Goal: Task Accomplishment & Management: Use online tool/utility

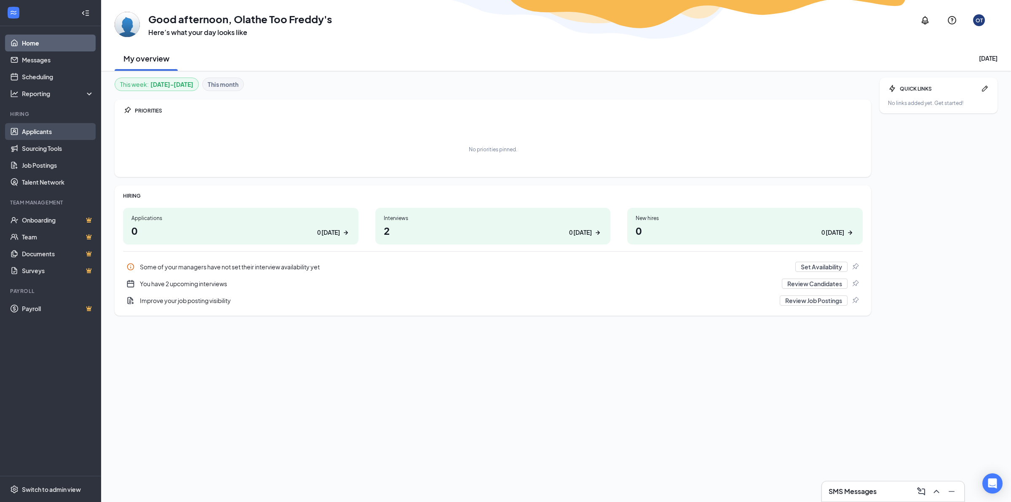
click at [62, 129] on link "Applicants" at bounding box center [58, 131] width 72 height 17
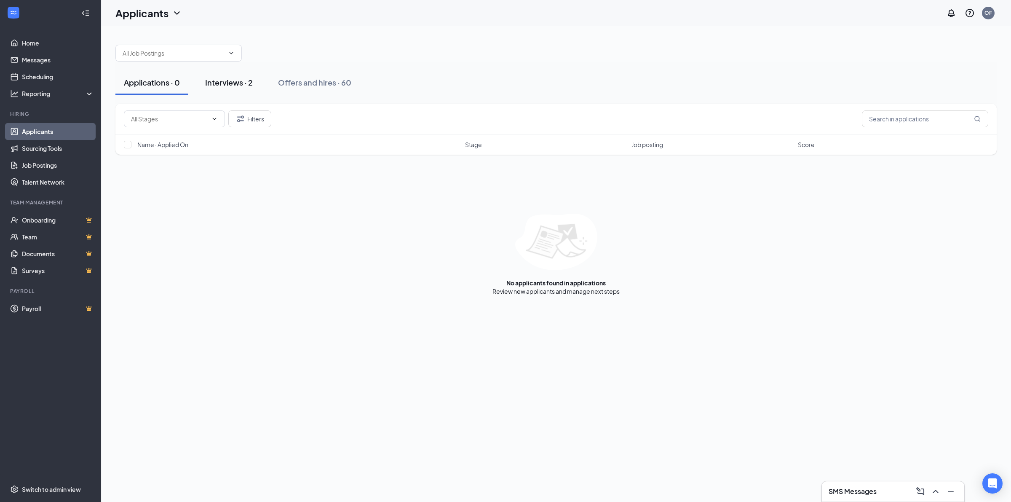
click at [244, 82] on div "Interviews · 2" at bounding box center [229, 82] width 48 height 11
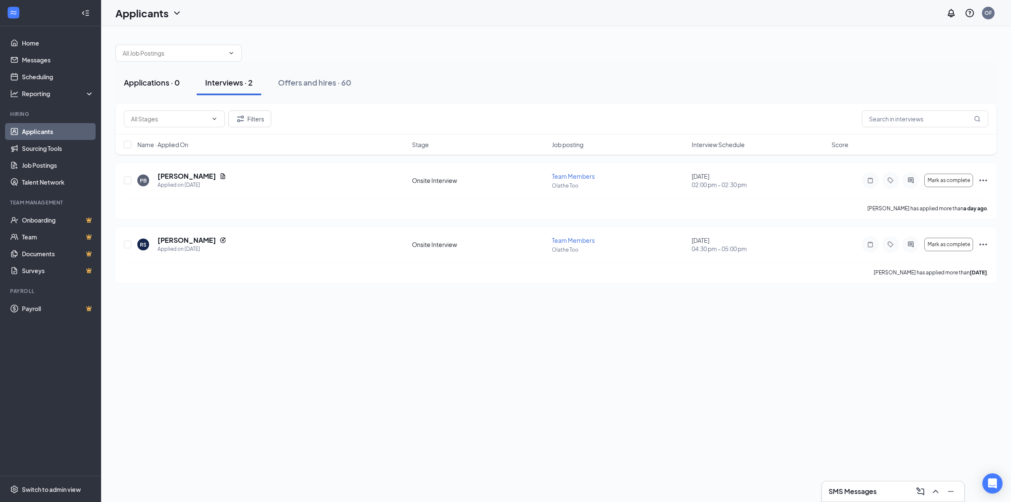
click at [158, 91] on button "Applications · 0" at bounding box center [151, 82] width 73 height 25
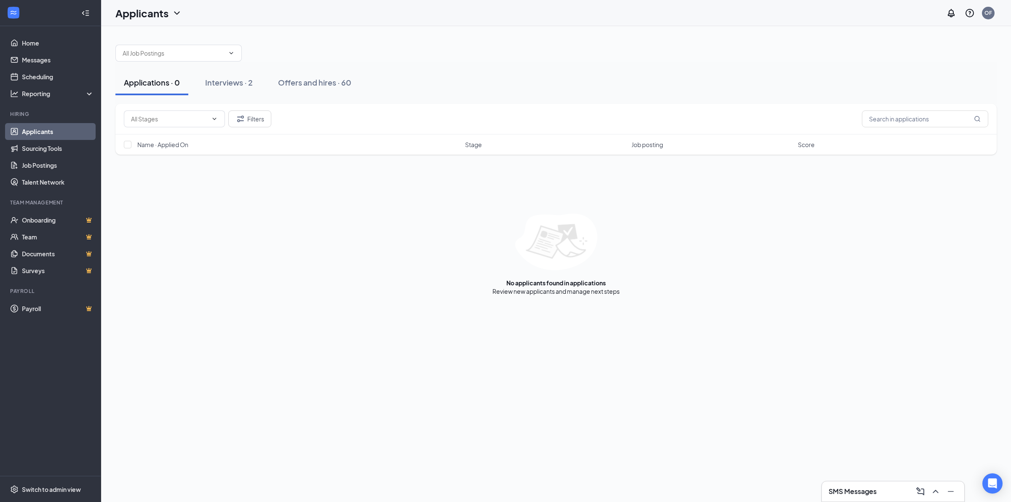
click at [1004, 499] on div "Applications · 0 Interviews · 2 Offers and hires · 60 Filters Name · Applied On…" at bounding box center [556, 264] width 910 height 476
click at [325, 93] on button "Offers and hires · 60" at bounding box center [315, 82] width 90 height 25
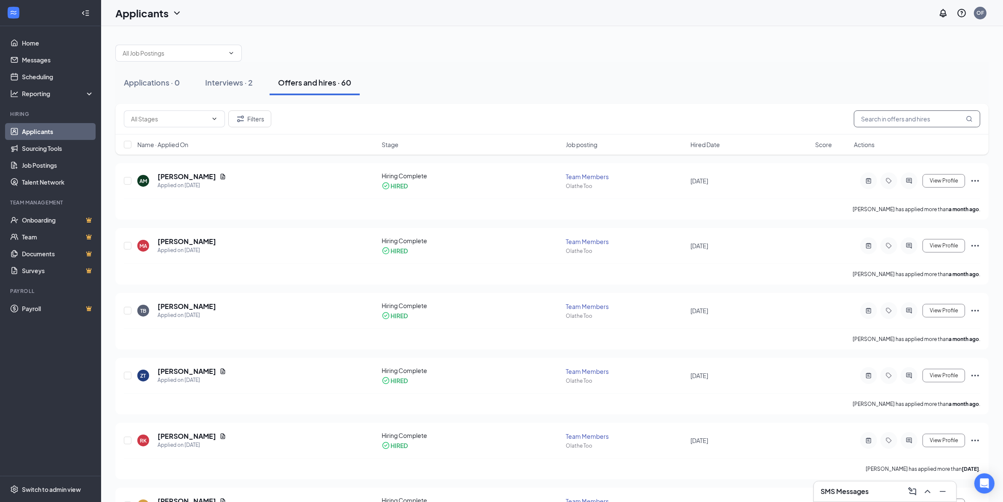
click at [879, 124] on input "text" at bounding box center [917, 118] width 126 height 17
click at [930, 123] on input "text" at bounding box center [917, 118] width 126 height 17
click at [251, 126] on button "Filters" at bounding box center [249, 118] width 43 height 17
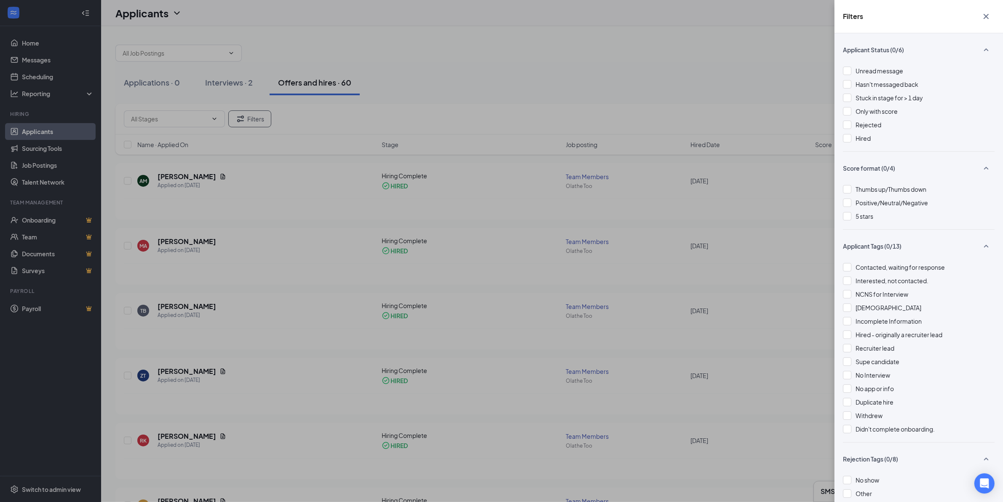
click at [917, 244] on div "Applicant Tags (0/13)" at bounding box center [919, 250] width 152 height 24
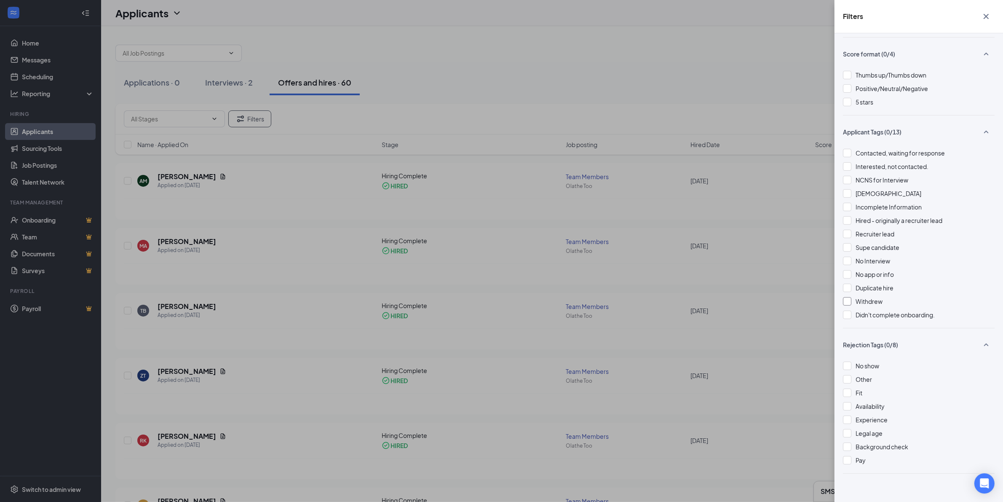
scroll to position [120, 0]
click at [407, 114] on div "Filters Applicant Status (0/6) Unread message Hasn't messaged back Stuck in sta…" at bounding box center [501, 251] width 1003 height 502
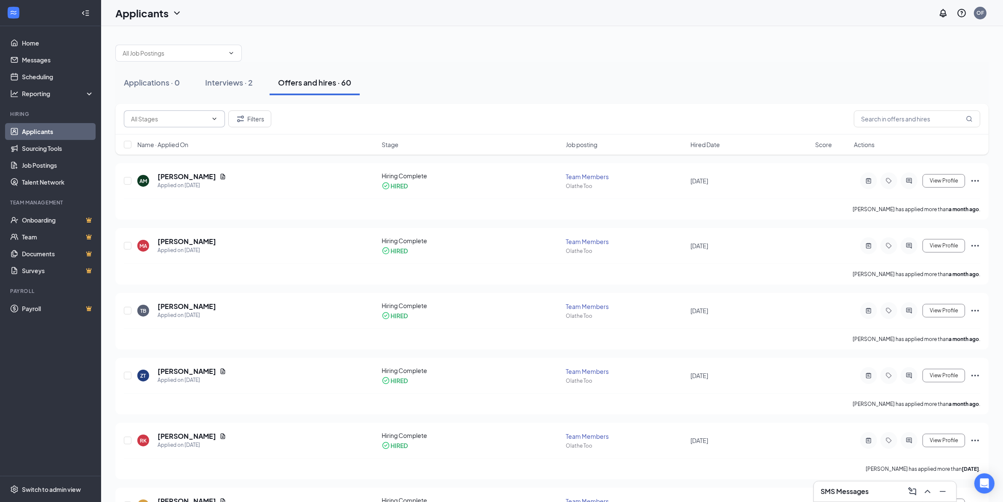
click at [186, 120] on input "text" at bounding box center [169, 118] width 77 height 9
click at [625, 56] on div at bounding box center [552, 48] width 874 height 25
click at [920, 118] on input "text" at bounding box center [917, 118] width 126 height 17
click at [234, 118] on button "Filters" at bounding box center [249, 118] width 43 height 17
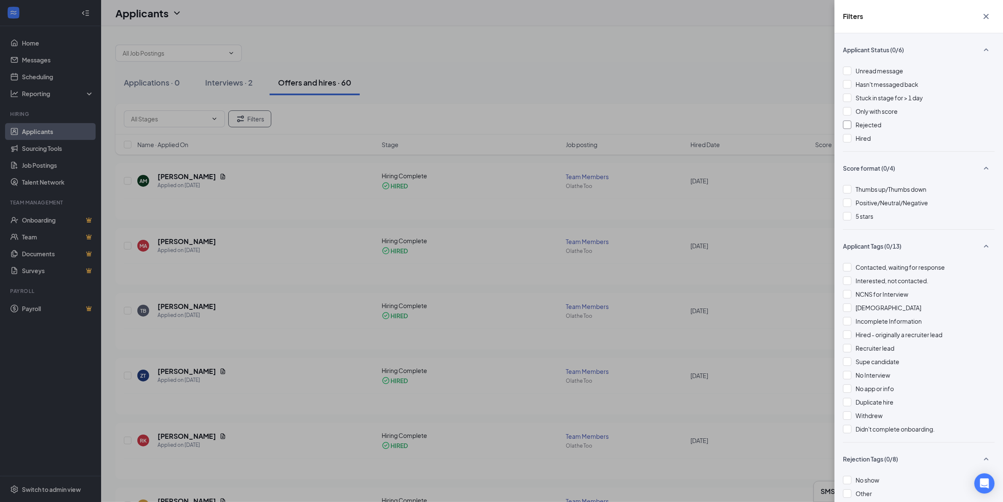
click at [899, 123] on div "Rejected" at bounding box center [919, 124] width 152 height 9
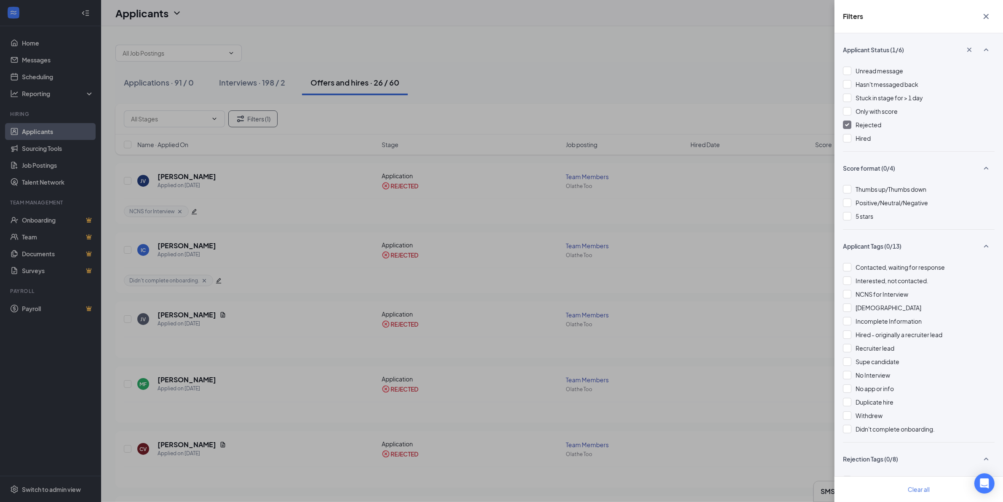
click at [652, 93] on div "Filters Applicant Status (1/6) Unread message Hasn't messaged back Stuck in sta…" at bounding box center [501, 251] width 1003 height 502
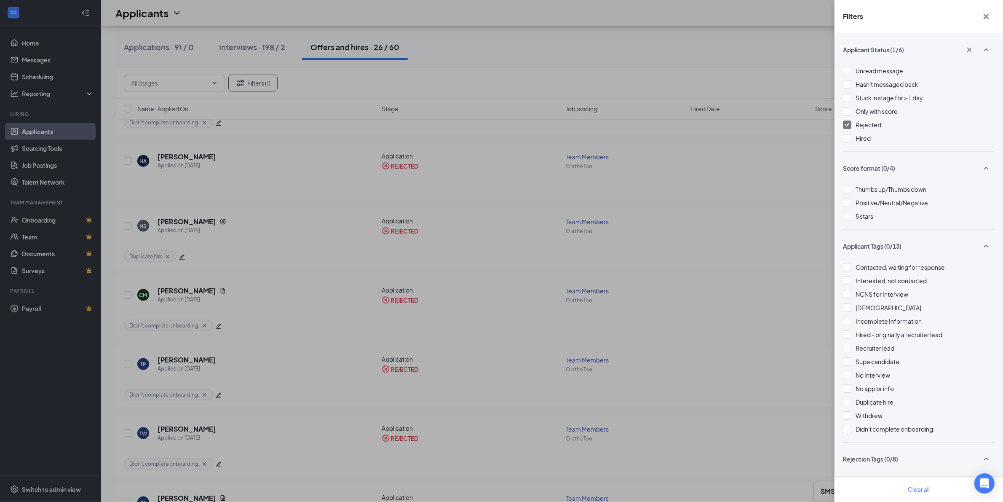
scroll to position [1370, 0]
